Goal: Task Accomplishment & Management: Complete application form

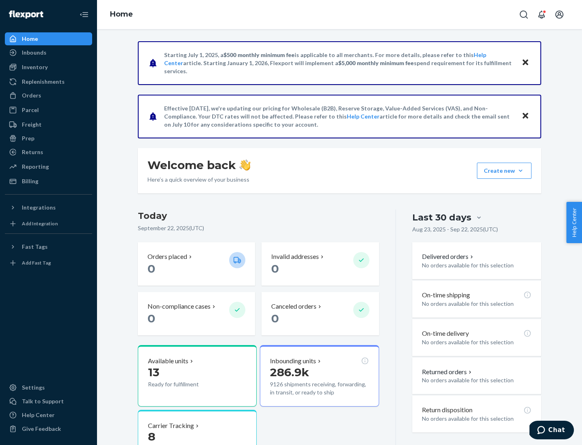
click at [521, 171] on button "Create new Create new inbound Create new order Create new product" at bounding box center [504, 171] width 55 height 16
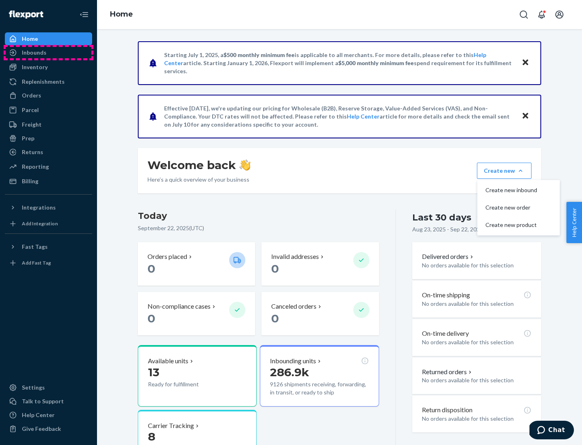
click at [49, 53] on div "Inbounds" at bounding box center [49, 52] width 86 height 11
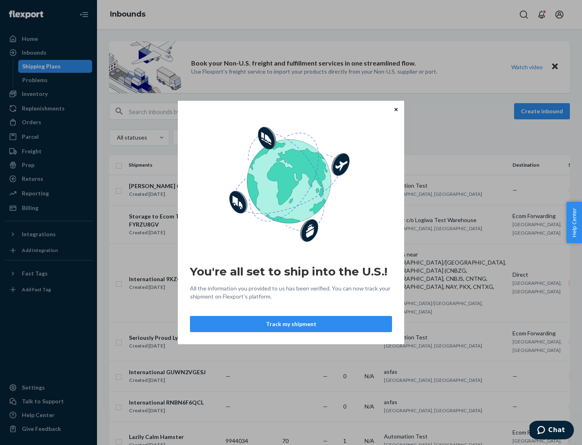
click at [543, 111] on div "You're all set to ship into the U.S.! All the information you provided to us ha…" at bounding box center [291, 222] width 582 height 445
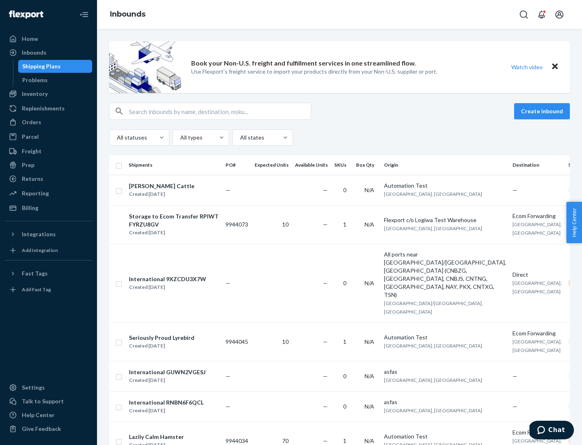
click at [543, 111] on button "Create inbound" at bounding box center [542, 111] width 56 height 16
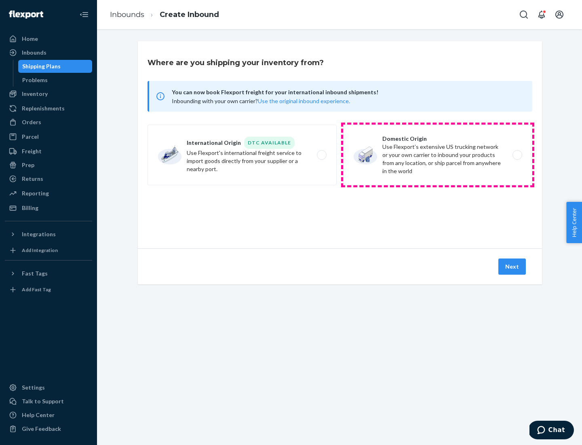
click at [438, 155] on label "Domestic Origin Use Flexport’s extensive US trucking network or your own carrie…" at bounding box center [437, 155] width 189 height 61
click at [517, 155] on input "Domestic Origin Use Flexport’s extensive US trucking network or your own carrie…" at bounding box center [519, 154] width 5 height 5
radio input "true"
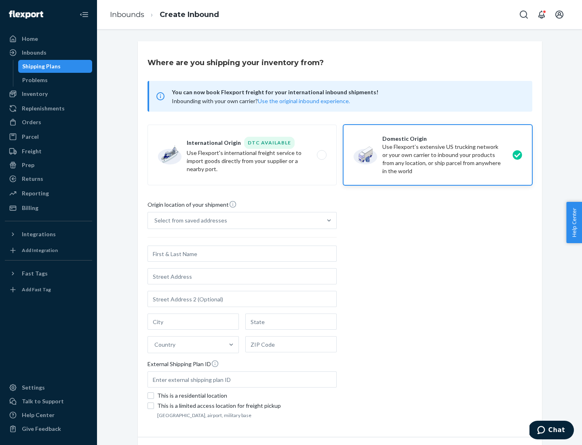
click at [235, 220] on div "Select from saved addresses" at bounding box center [235, 220] width 174 height 16
click at [155, 220] on input "Select from saved addresses" at bounding box center [154, 220] width 1 height 8
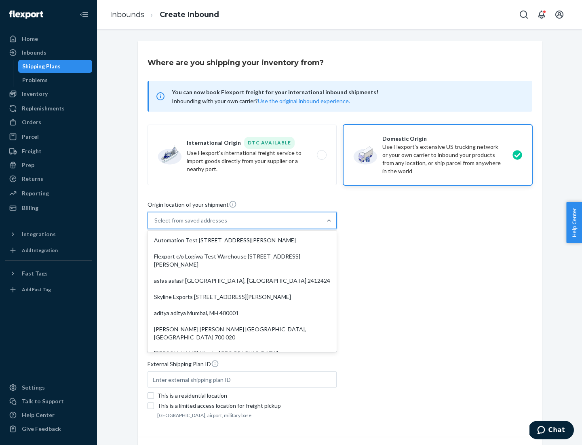
scroll to position [3, 0]
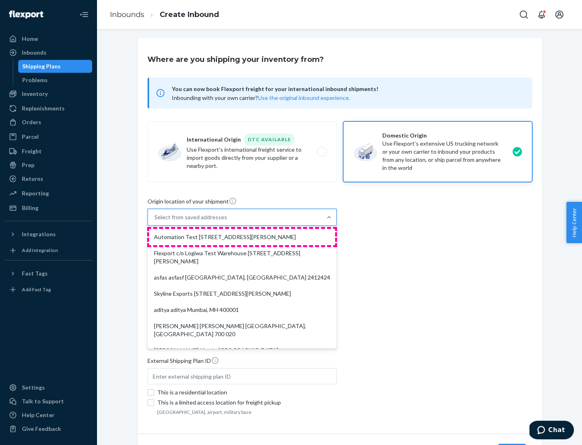
click at [242, 237] on div "Automation Test [STREET_ADDRESS][PERSON_NAME]" at bounding box center [242, 237] width 186 height 16
click at [155, 221] on input "option Automation Test [STREET_ADDRESS][PERSON_NAME]. 9 results available. Use …" at bounding box center [154, 217] width 1 height 8
type input "Automation Test"
type input "9th Floor"
type input "[GEOGRAPHIC_DATA]"
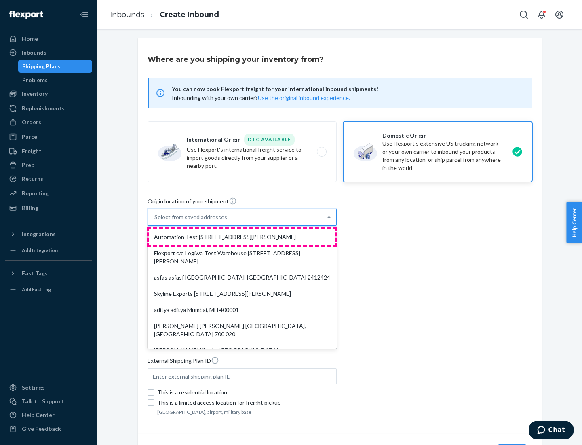
type input "CA"
type input "94104"
type input "[STREET_ADDRESS][PERSON_NAME]"
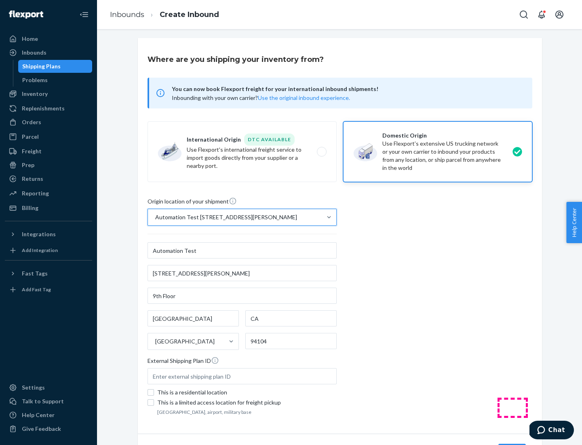
scroll to position [47, 0]
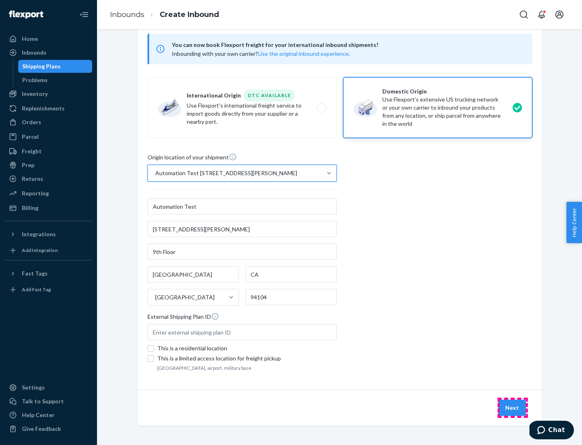
click at [513, 407] on button "Next" at bounding box center [511, 407] width 27 height 16
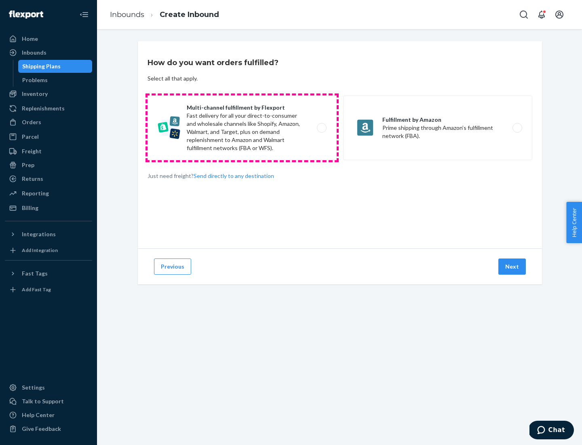
click at [242, 128] on label "Multi-channel fulfillment by Flexport Fast delivery for all your direct-to-cons…" at bounding box center [242, 127] width 189 height 65
click at [321, 128] on input "Multi-channel fulfillment by Flexport Fast delivery for all your direct-to-cons…" at bounding box center [323, 127] width 5 height 5
radio input "true"
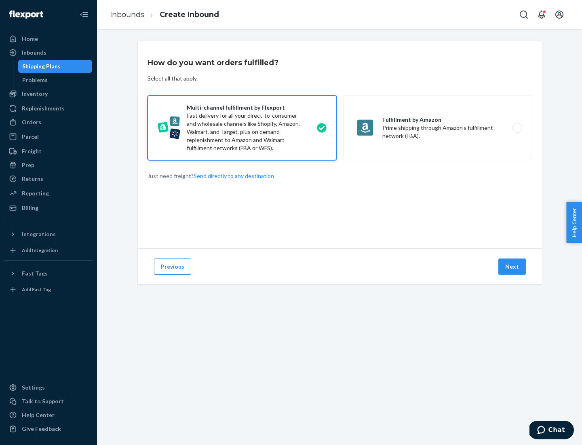
click at [513, 266] on button "Next" at bounding box center [511, 266] width 27 height 16
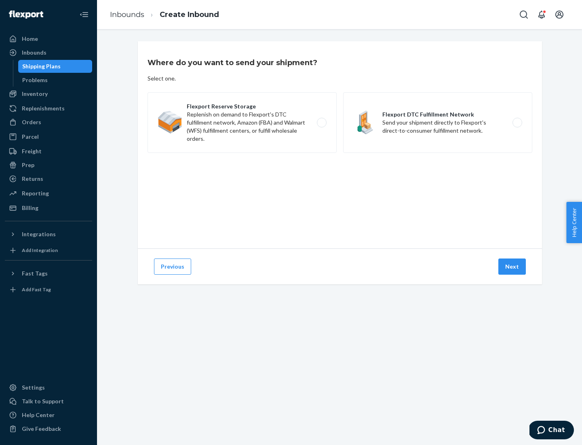
click at [438, 122] on label "Flexport DTC Fulfillment Network Send your shipment directly to Flexport's dire…" at bounding box center [437, 122] width 189 height 61
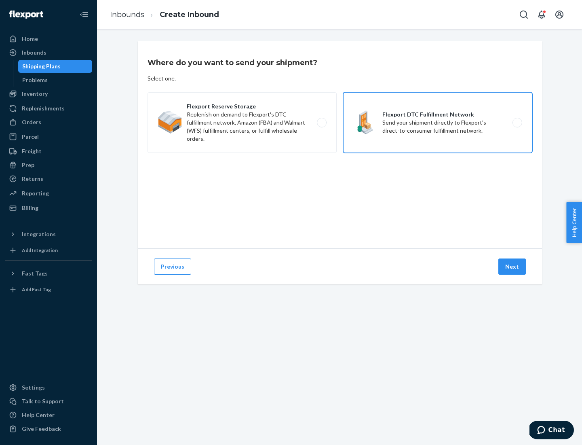
click at [517, 122] on input "Flexport DTC Fulfillment Network Send your shipment directly to Flexport's dire…" at bounding box center [519, 122] width 5 height 5
radio input "true"
click at [513, 266] on button "Next" at bounding box center [511, 266] width 27 height 16
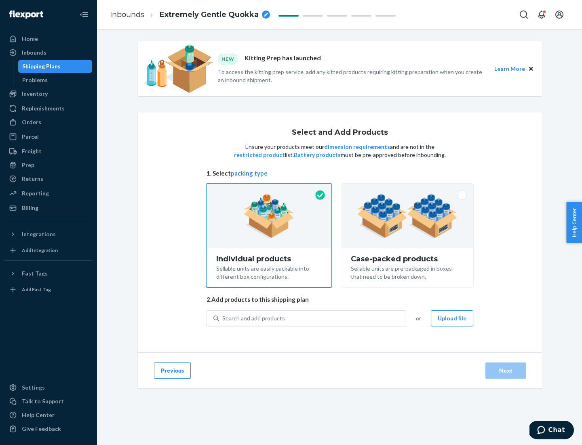
click at [313, 318] on div "Search and add products" at bounding box center [312, 318] width 187 height 15
click at [223, 318] on input "Search and add products" at bounding box center [222, 318] width 1 height 8
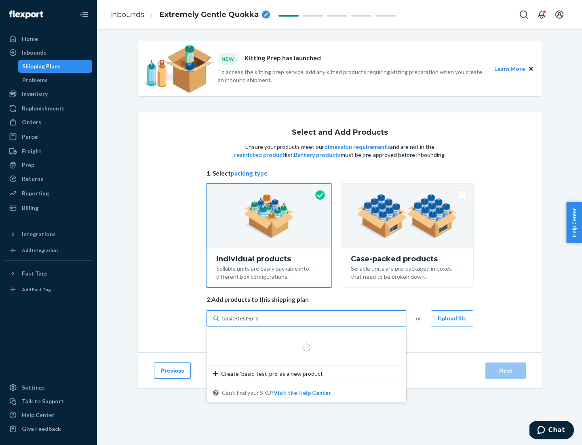
type input "basic-test-product-1"
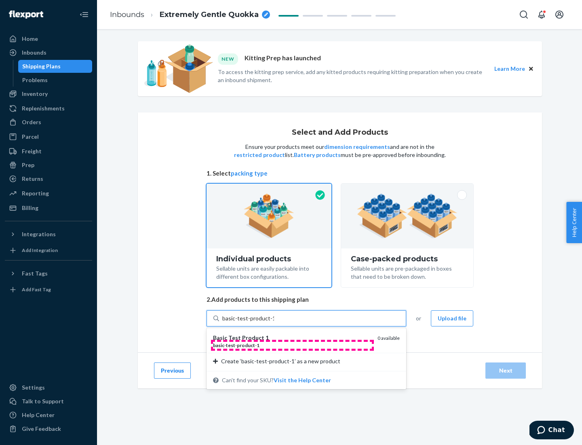
click at [292, 345] on div "basic - test - product - 1" at bounding box center [292, 345] width 158 height 7
click at [274, 322] on input "basic-test-product-1" at bounding box center [248, 318] width 52 height 8
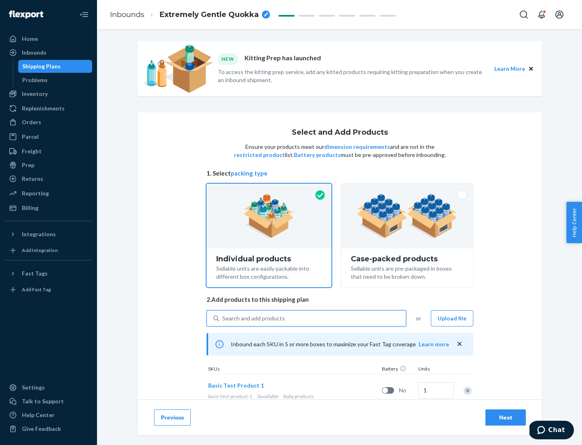
scroll to position [24, 0]
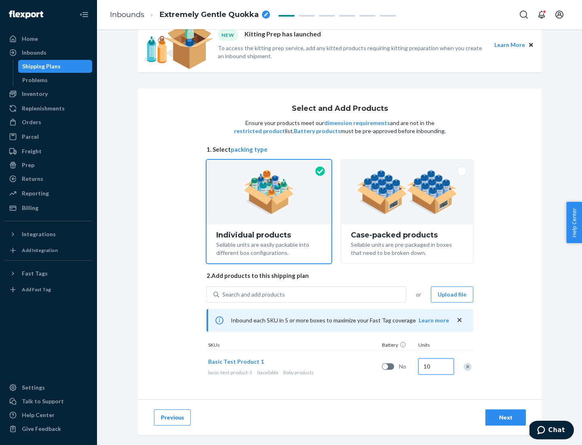
type input "10"
click at [506, 417] on div "Next" at bounding box center [505, 417] width 27 height 8
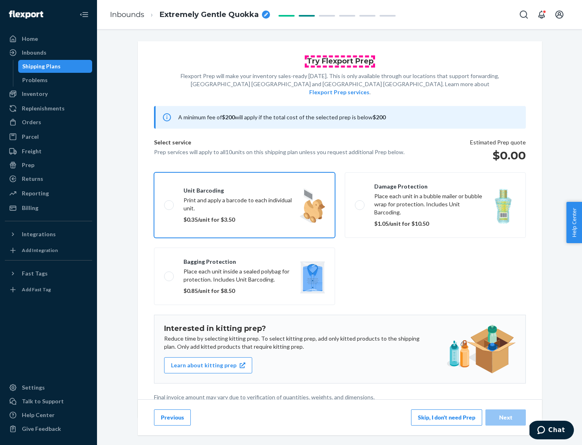
click at [164, 202] on input "Unit barcoding Print and apply a barcode to each individual unit. $0.35/unit fo…" at bounding box center [166, 204] width 5 height 5
checkbox input "true"
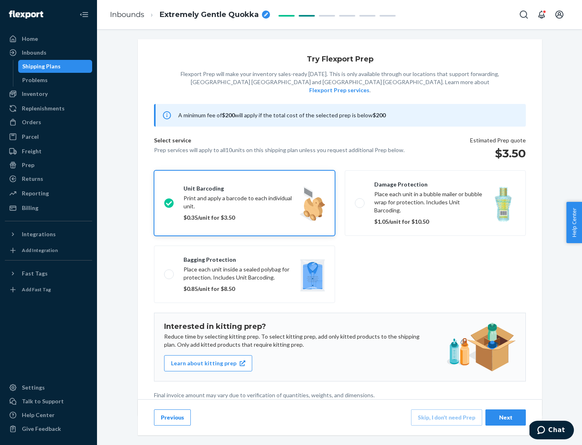
click at [506, 417] on div "Next" at bounding box center [505, 417] width 27 height 8
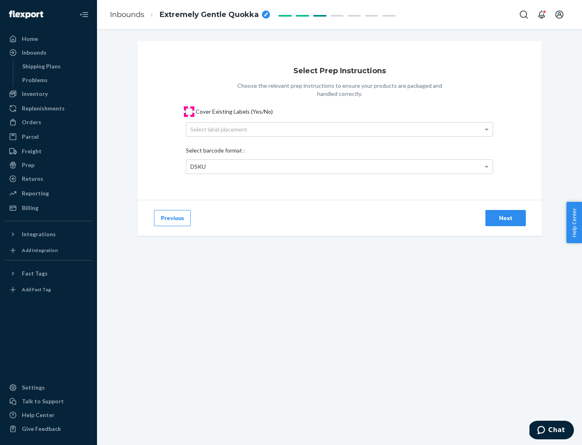
click at [189, 111] on input "Cover Existing Labels (Yes/No)" at bounding box center [189, 111] width 6 height 6
checkbox input "true"
click at [506, 217] on div "Next" at bounding box center [505, 218] width 27 height 8
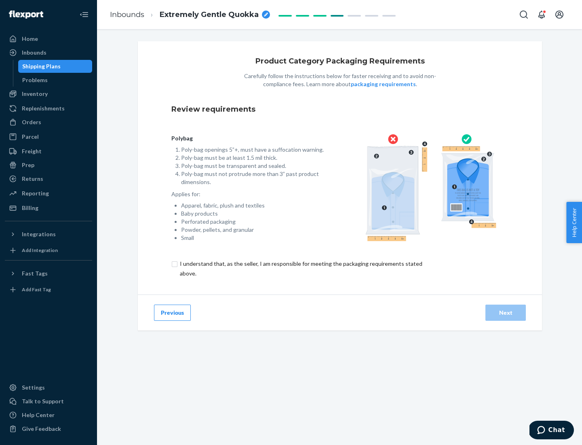
click at [300, 268] on input "checkbox" at bounding box center [305, 268] width 269 height 19
checkbox input "true"
click at [506, 312] on div "Next" at bounding box center [505, 312] width 27 height 8
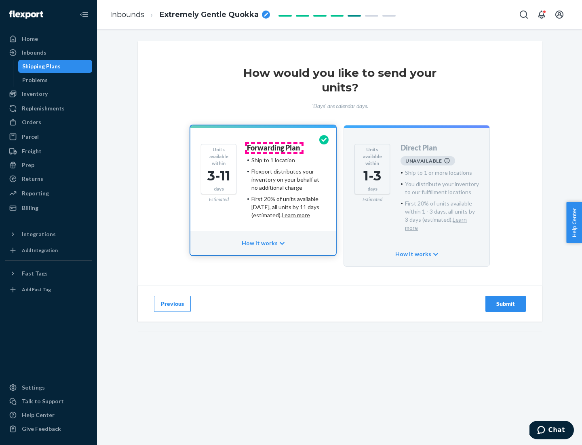
click at [274, 148] on h4 "Forwarding Plan" at bounding box center [273, 148] width 53 height 8
click at [506, 300] on div "Submit" at bounding box center [505, 304] width 27 height 8
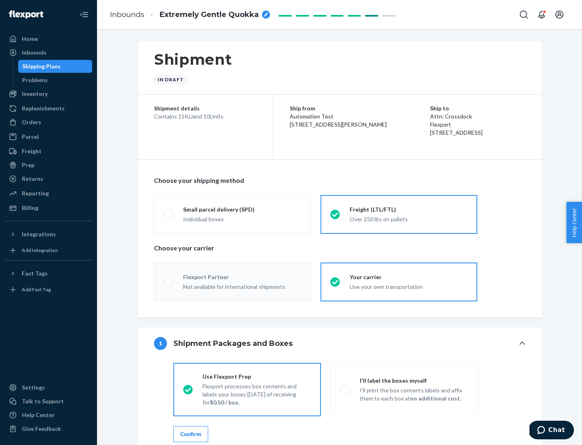
radio input "true"
radio input "false"
radio input "true"
radio input "false"
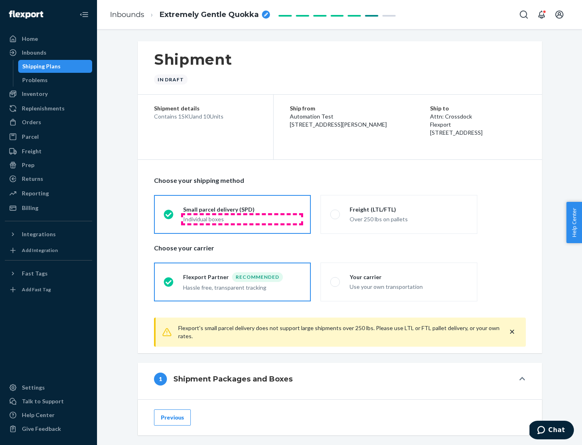
click at [242, 219] on div "Individual boxes" at bounding box center [242, 219] width 118 height 8
click at [169, 217] on input "Small parcel delivery (SPD) Individual boxes" at bounding box center [166, 213] width 5 height 5
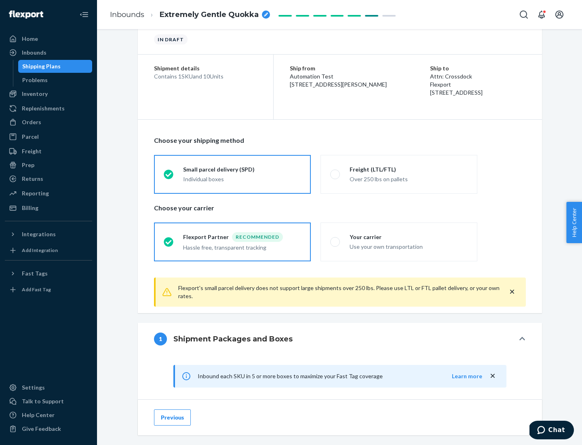
click at [242, 236] on div "Recommended" at bounding box center [257, 237] width 51 height 10
click at [169, 239] on input "Flexport Partner Recommended Hassle free, transparent tracking" at bounding box center [166, 241] width 5 height 5
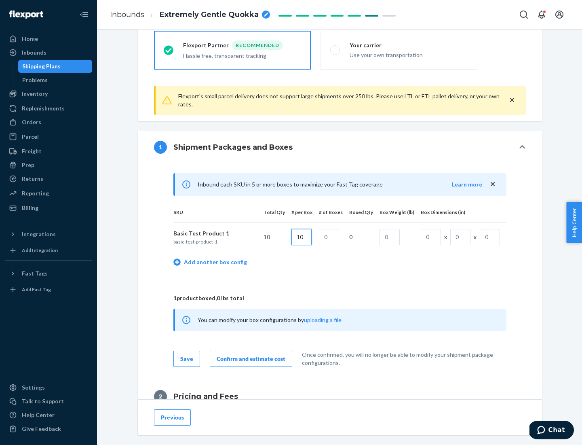
type input "10"
type input "1"
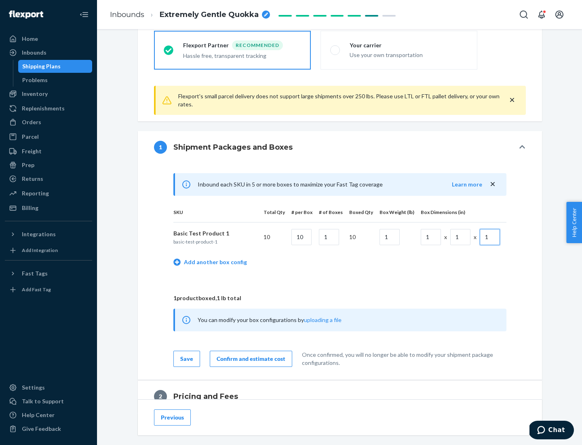
scroll to position [353, 0]
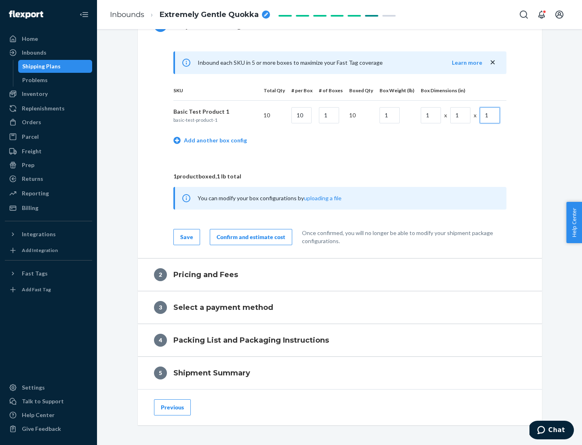
type input "1"
click at [249, 236] on div "Confirm and estimate cost" at bounding box center [251, 237] width 69 height 8
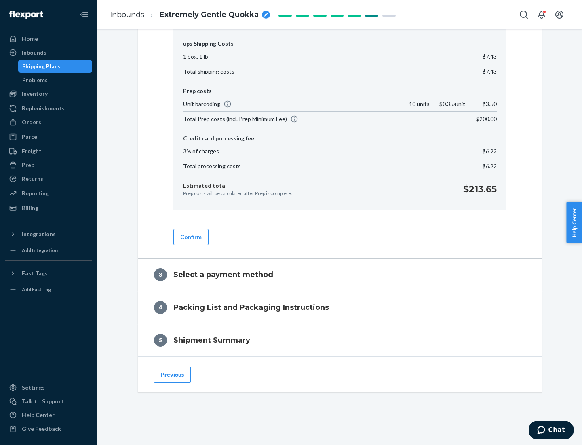
click at [190, 236] on button "Confirm" at bounding box center [190, 237] width 35 height 16
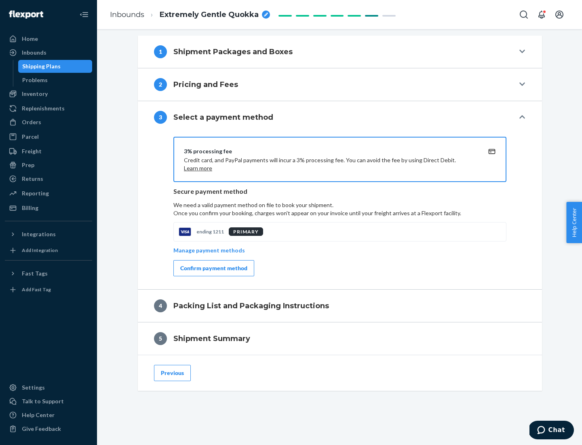
scroll to position [327, 0]
click at [213, 268] on div "Confirm payment method" at bounding box center [213, 268] width 67 height 8
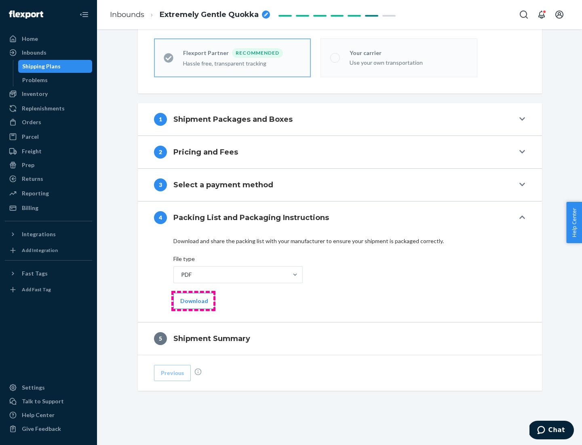
click at [193, 300] on button "Download" at bounding box center [194, 301] width 42 height 16
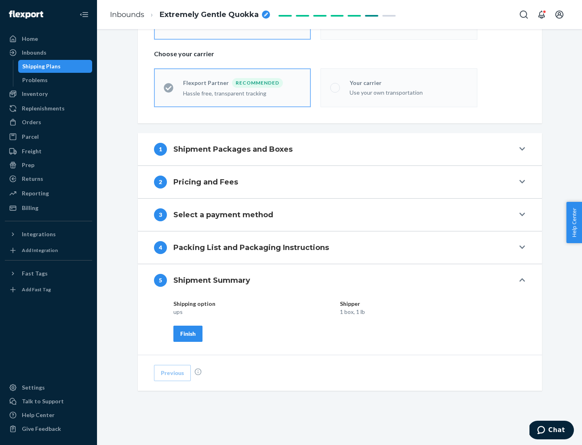
click at [188, 333] on div "Finish" at bounding box center [187, 333] width 15 height 8
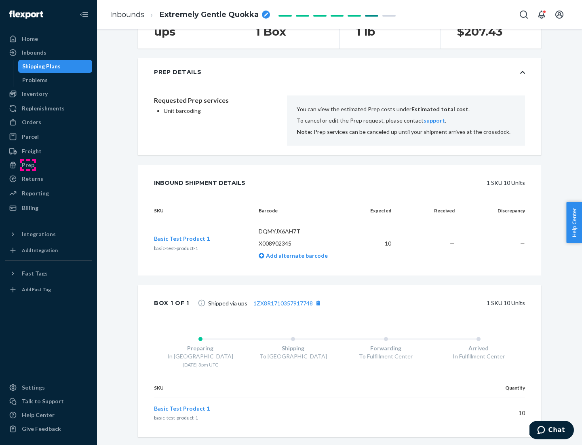
click at [27, 165] on div "Prep" at bounding box center [28, 165] width 13 height 8
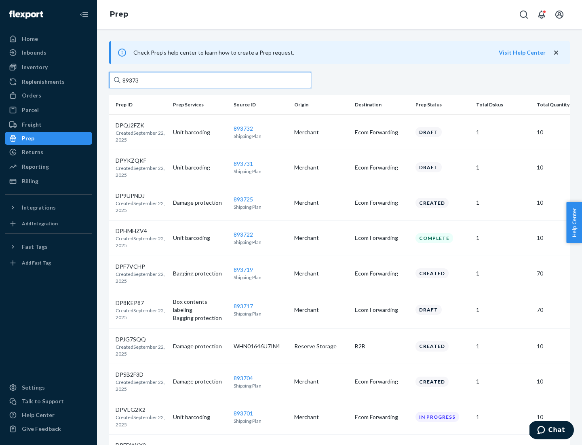
type input "893732"
